Goal: Information Seeking & Learning: Learn about a topic

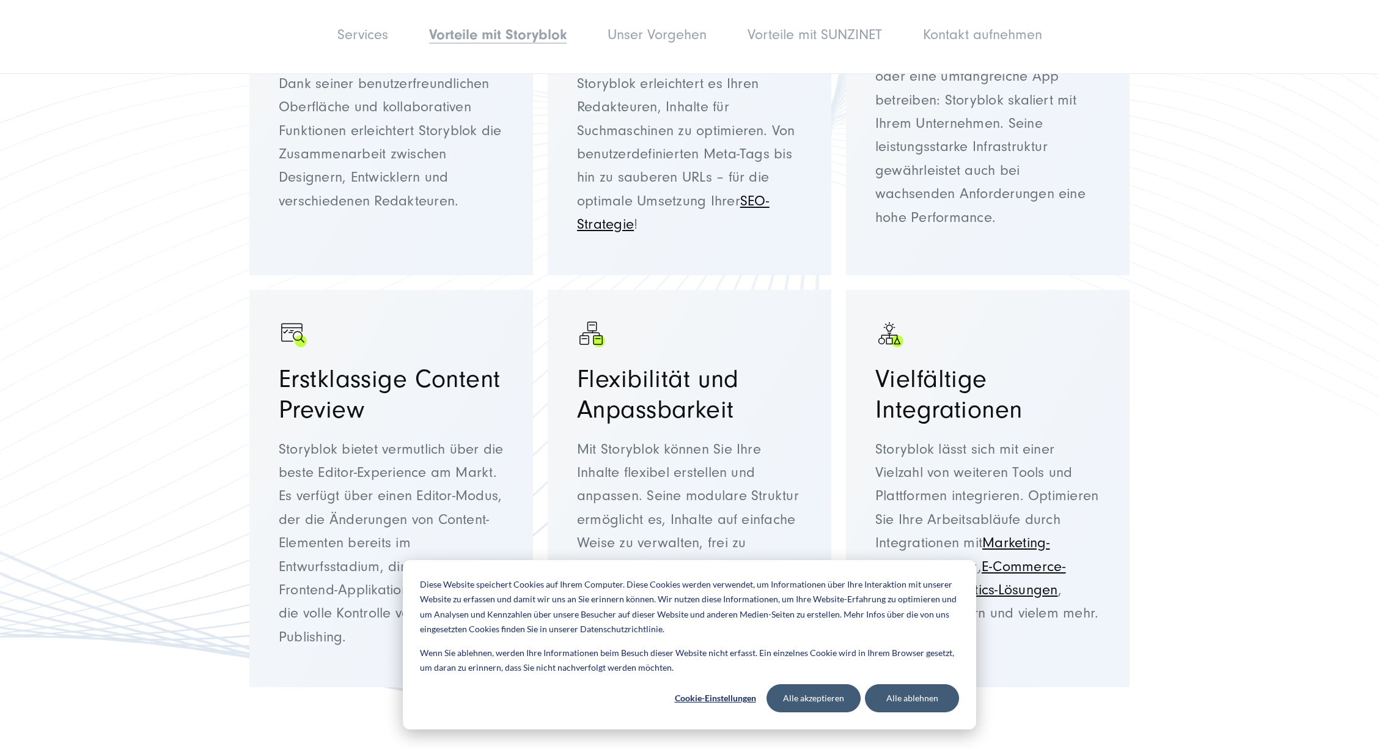
scroll to position [3576, 0]
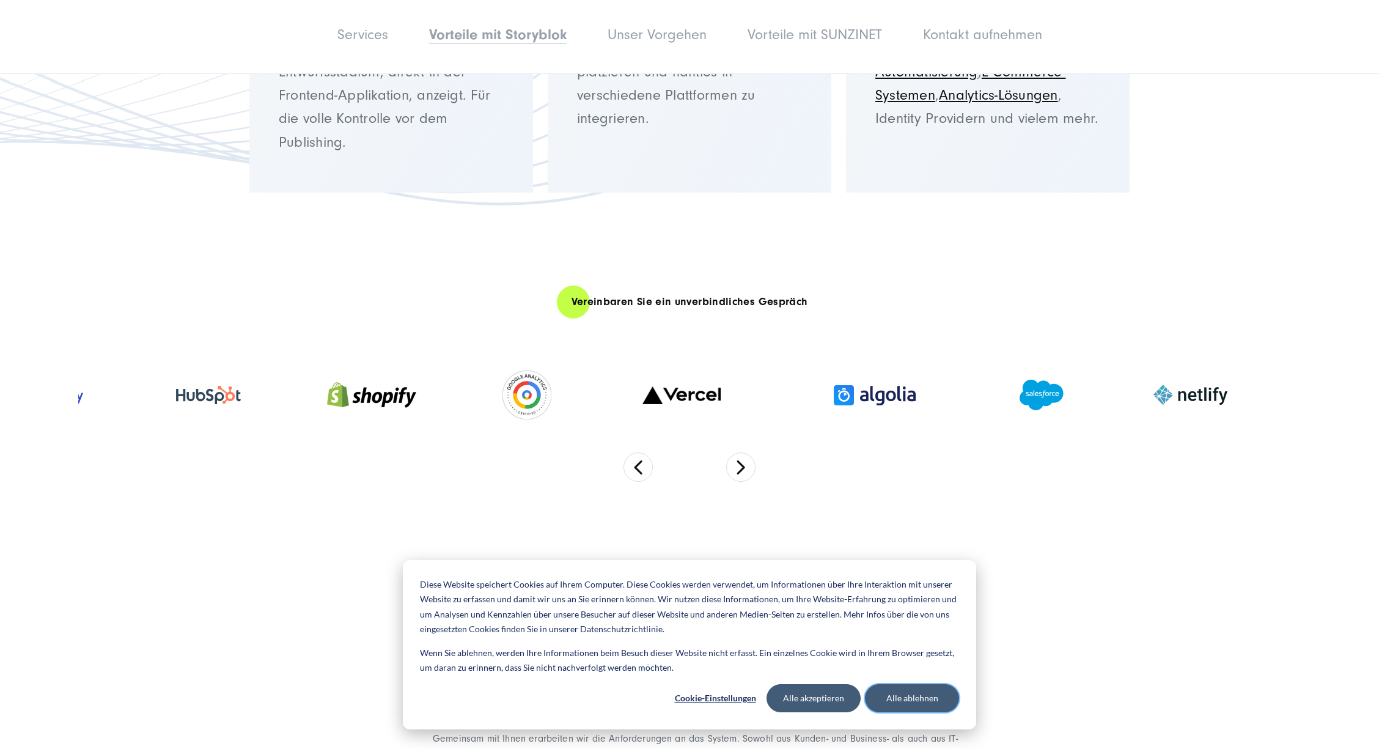
click at [906, 701] on button "Alle ablehnen" at bounding box center [912, 698] width 94 height 28
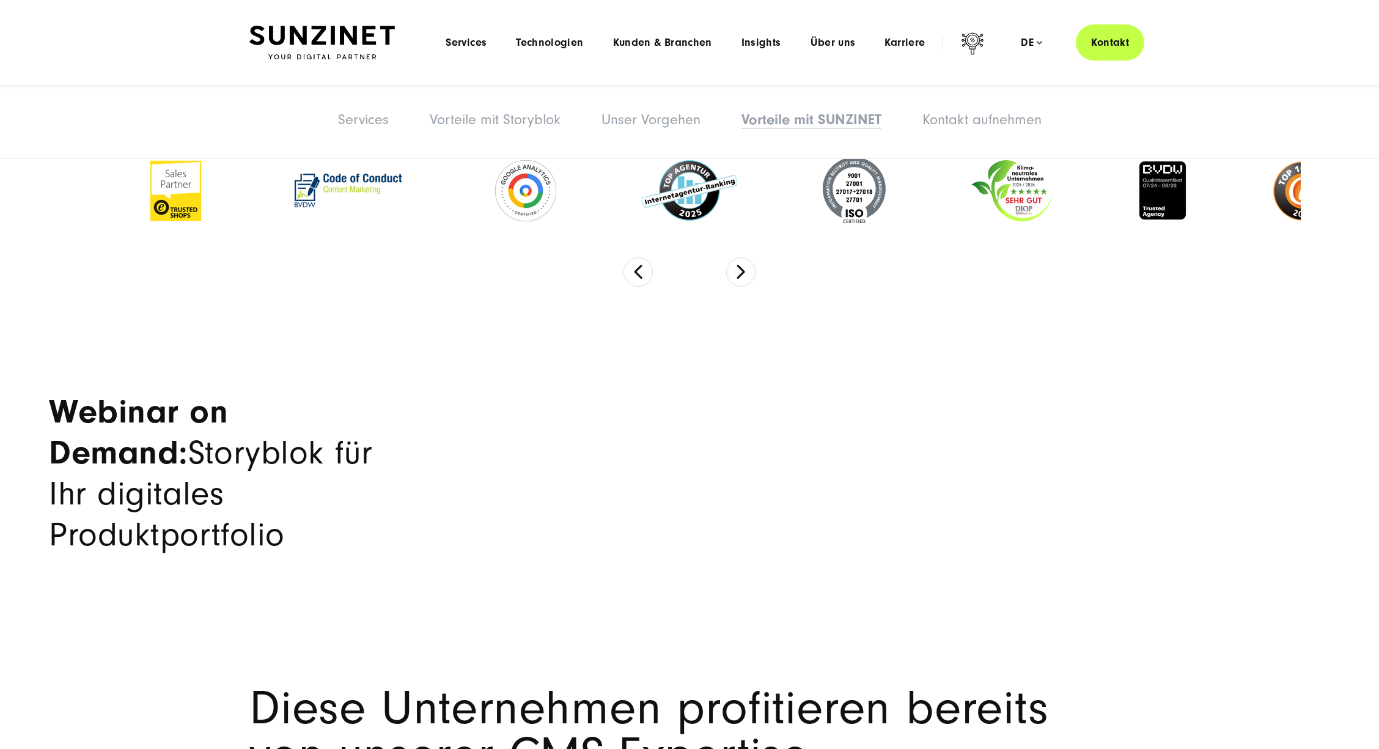
scroll to position [6176, 0]
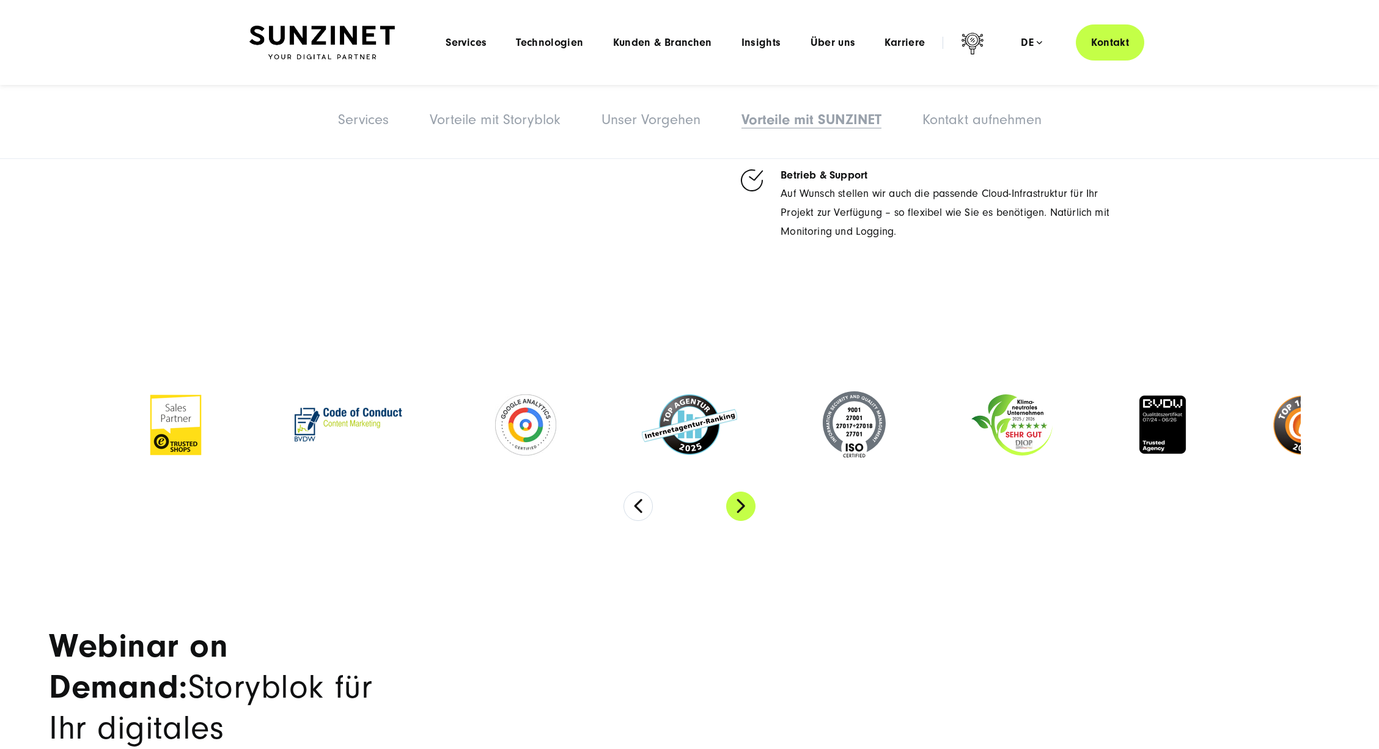
click at [738, 492] on button "Next" at bounding box center [740, 506] width 29 height 29
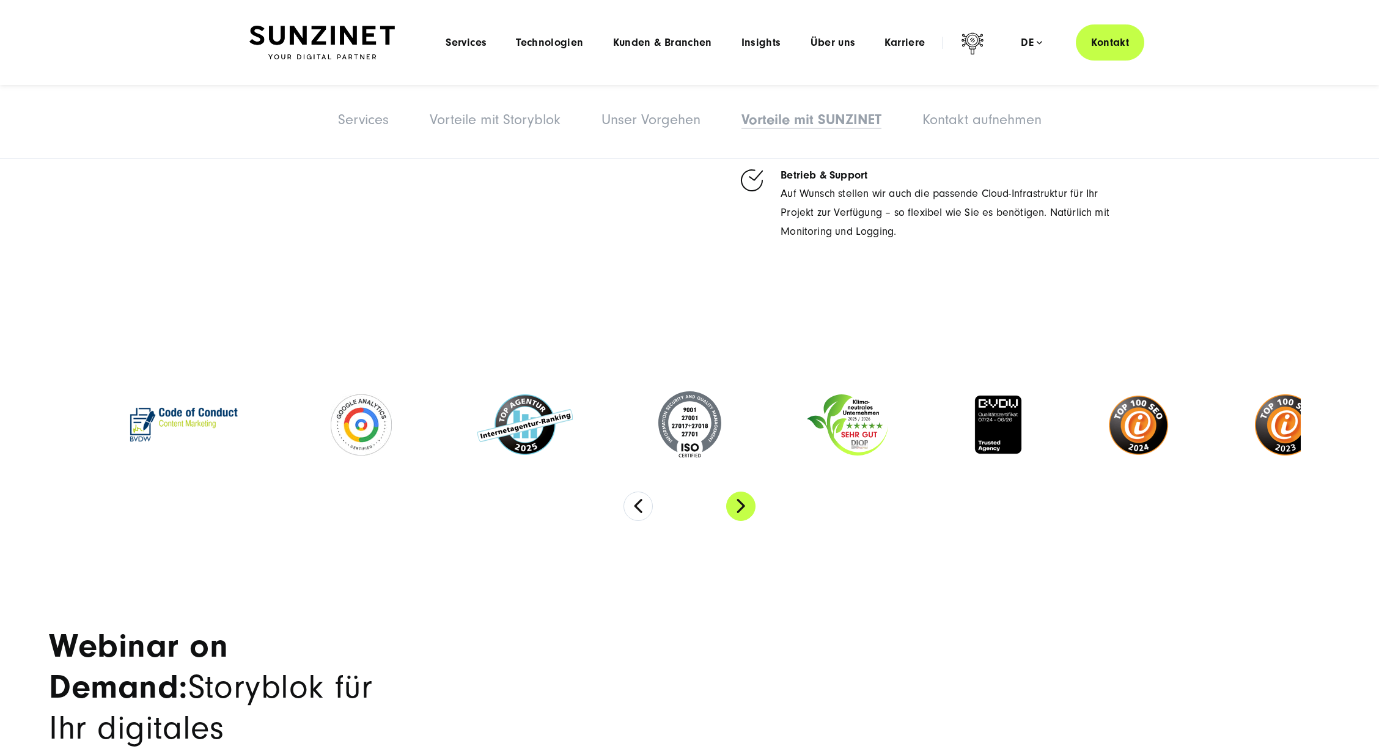
click at [740, 492] on button "Next" at bounding box center [740, 506] width 29 height 29
click at [742, 492] on button "Next" at bounding box center [740, 506] width 29 height 29
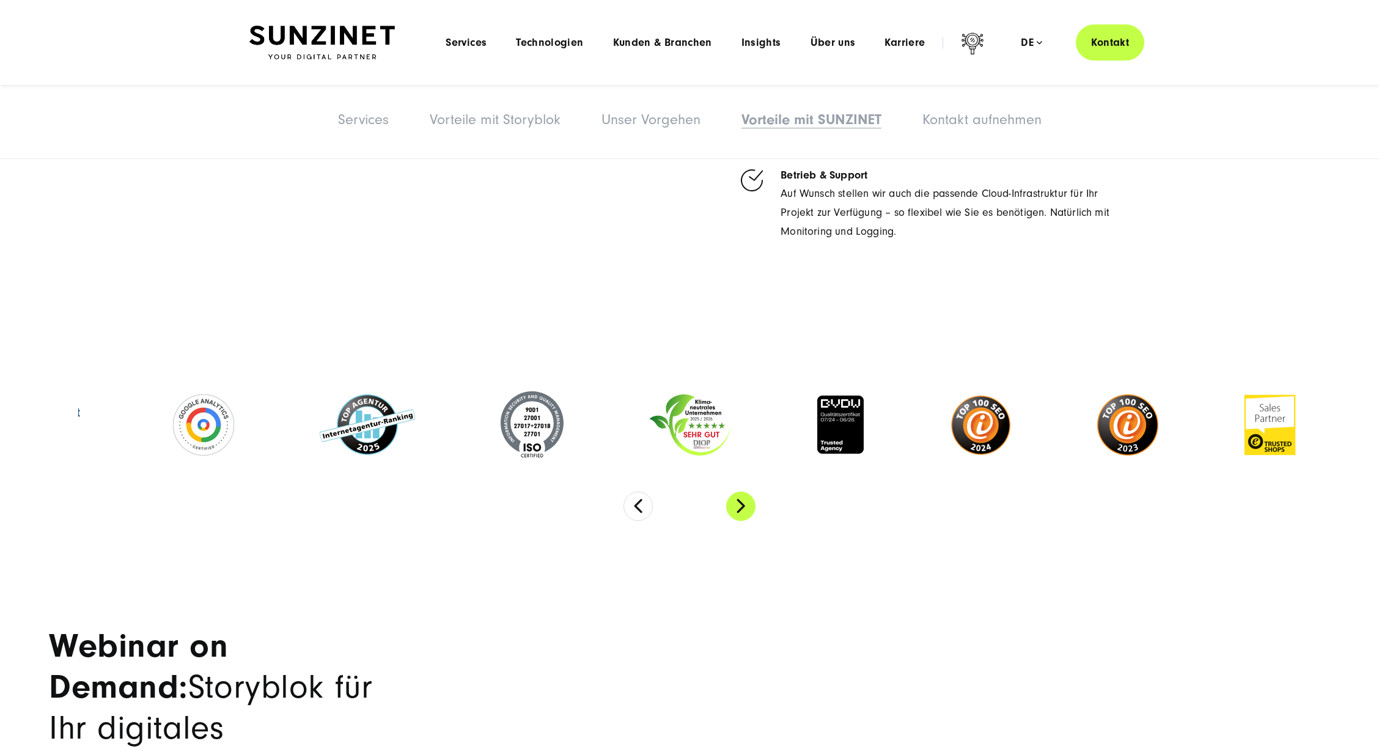
click at [742, 492] on button "Next" at bounding box center [740, 506] width 29 height 29
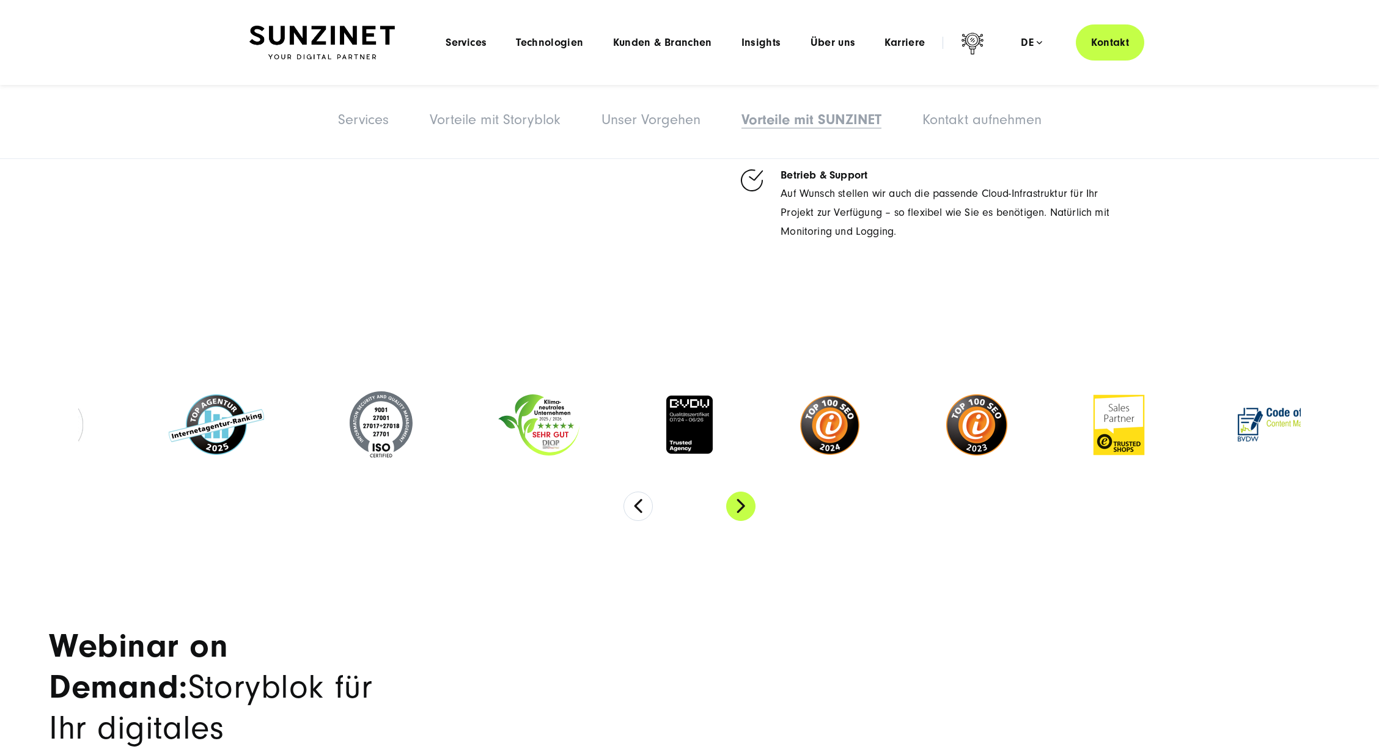
click at [742, 492] on button "Next" at bounding box center [740, 506] width 29 height 29
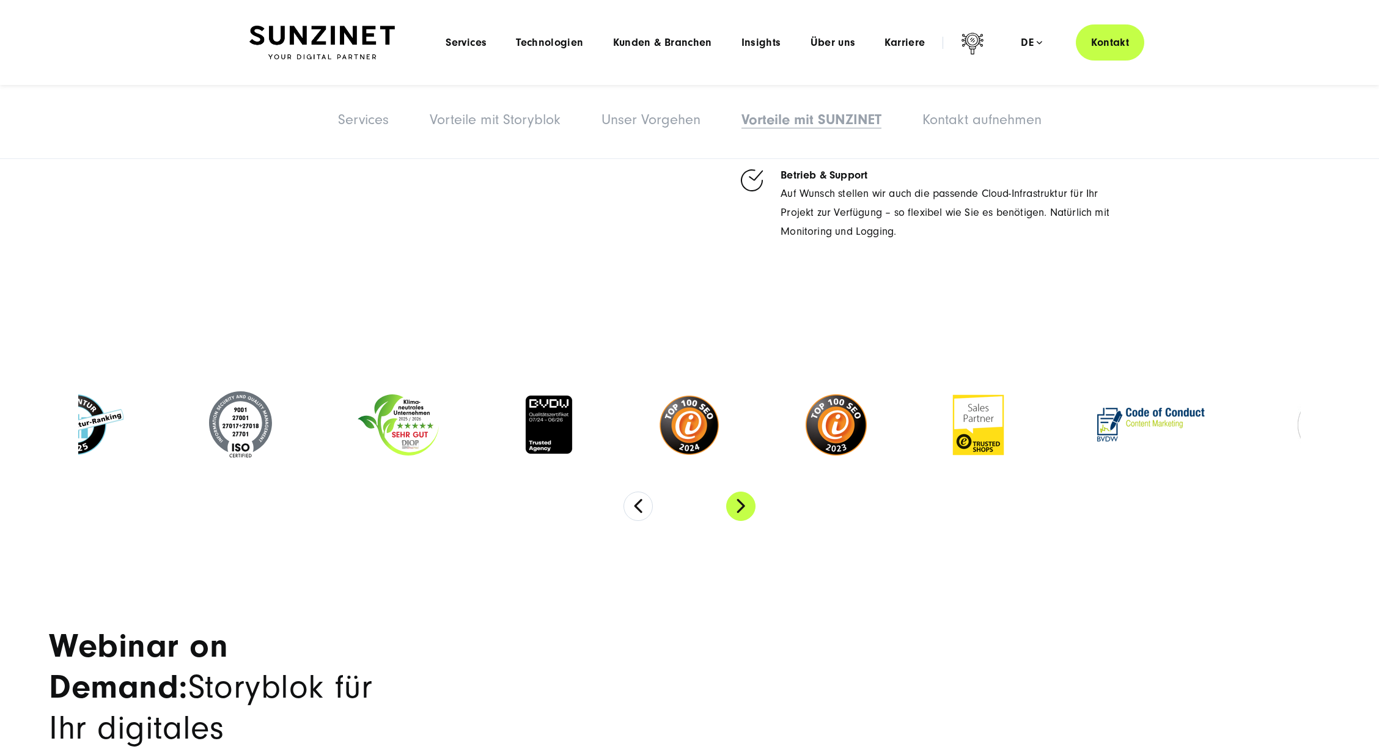
click at [742, 492] on button "Next" at bounding box center [740, 506] width 29 height 29
click at [741, 492] on button "Next" at bounding box center [740, 506] width 29 height 29
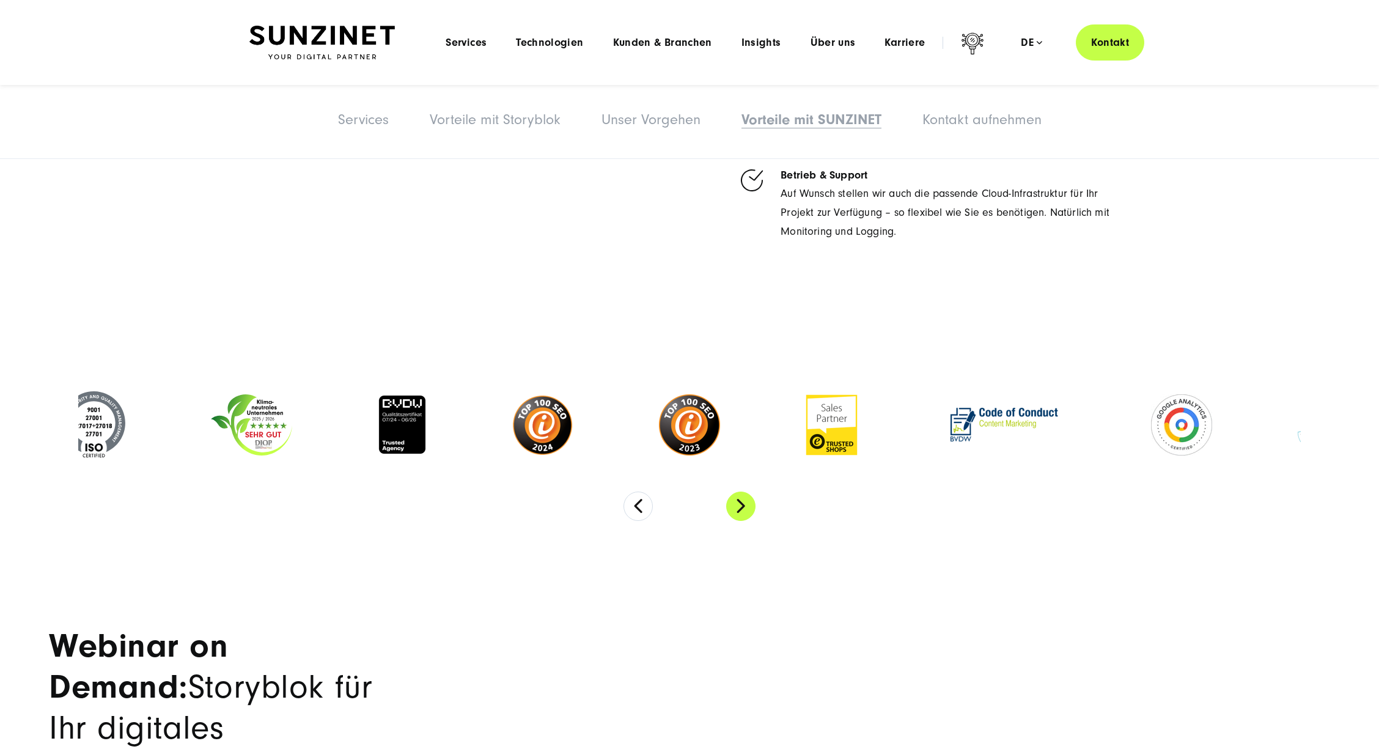
click at [741, 492] on button "Next" at bounding box center [740, 506] width 29 height 29
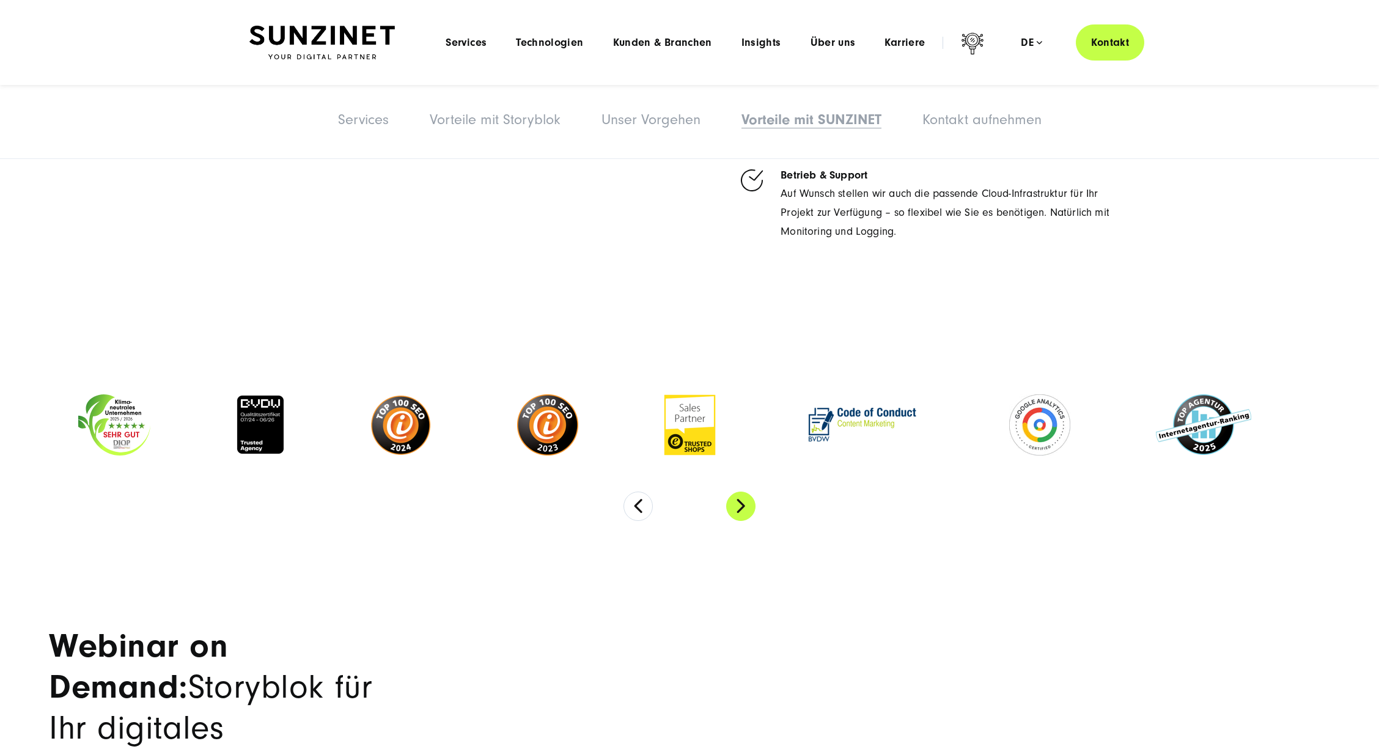
click at [741, 492] on button "Next" at bounding box center [740, 506] width 29 height 29
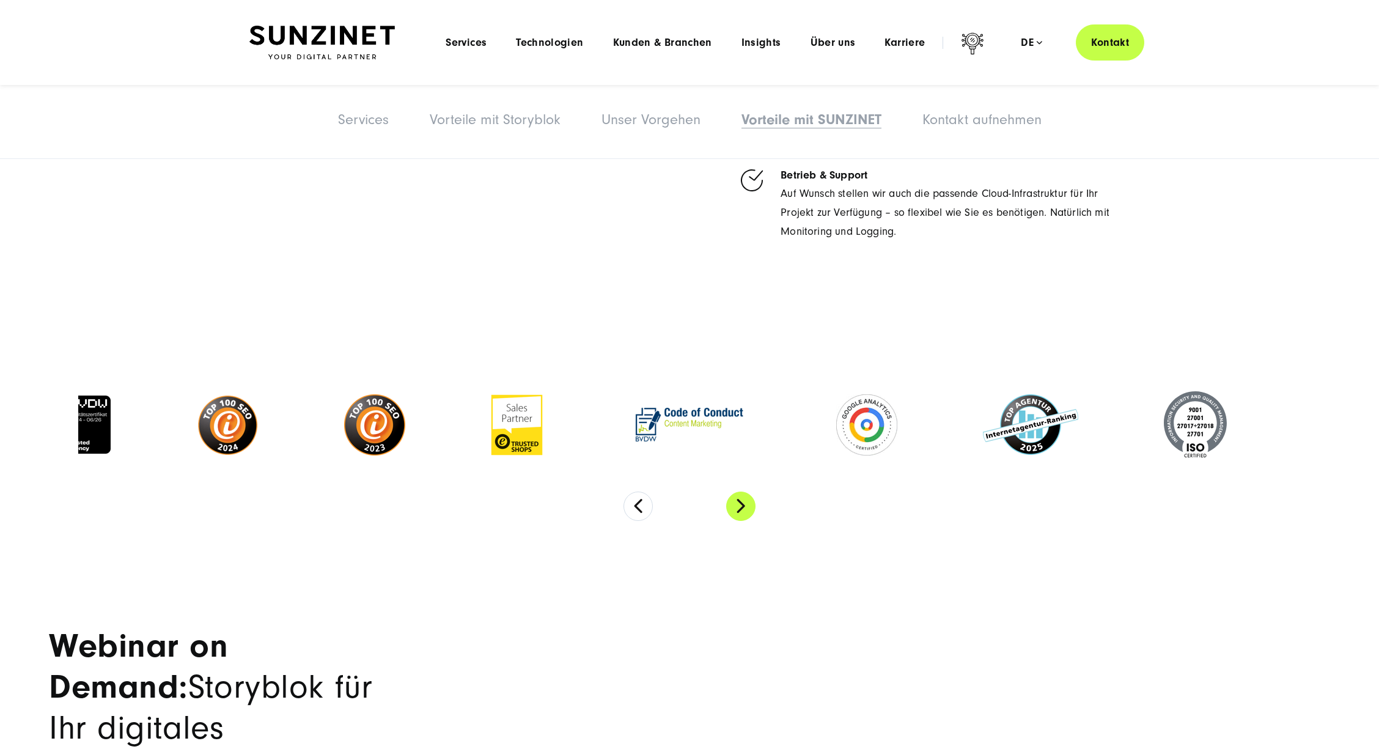
click at [741, 492] on button "Next" at bounding box center [740, 506] width 29 height 29
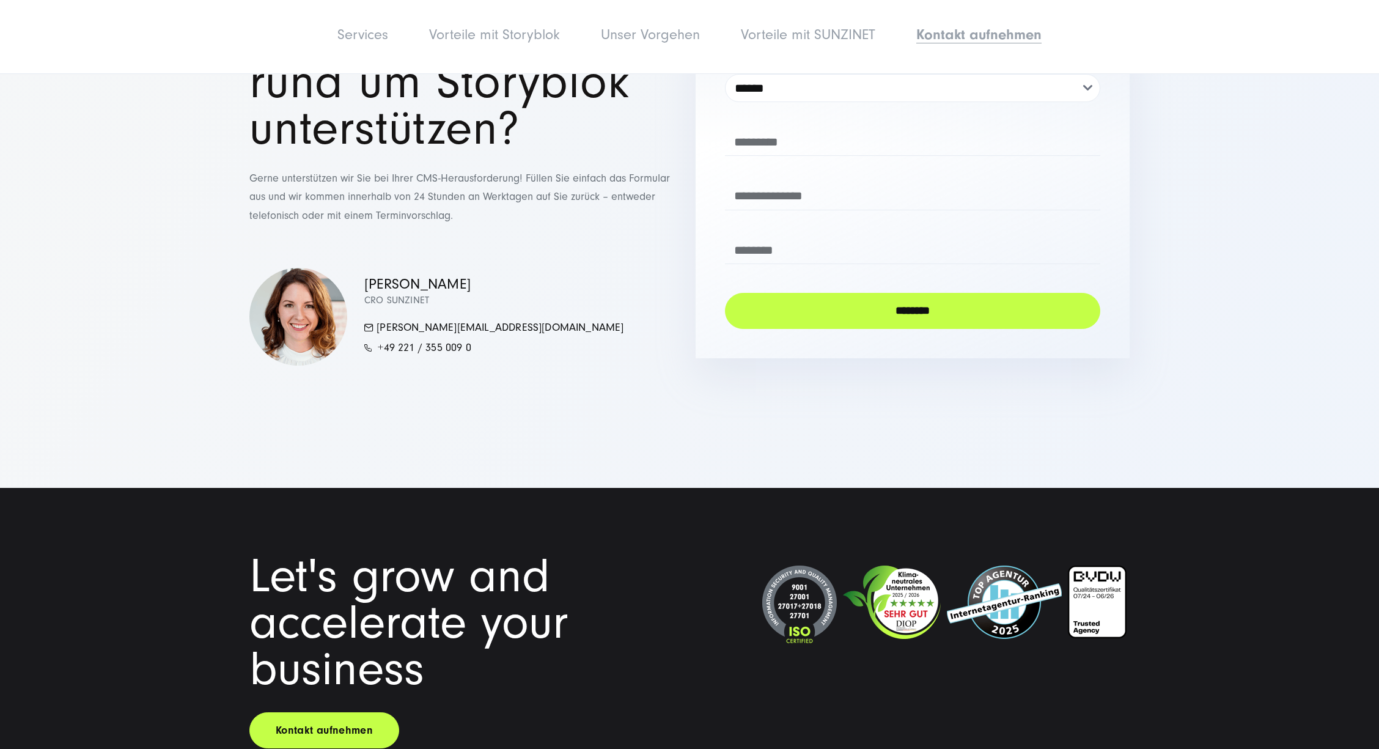
scroll to position [8272, 0]
